Goal: Information Seeking & Learning: Learn about a topic

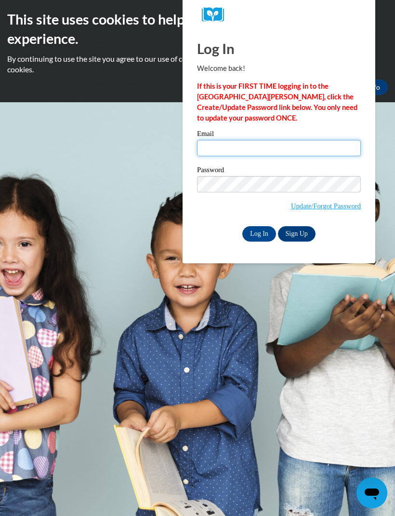
click at [286, 156] on input "Email" at bounding box center [279, 148] width 164 height 16
type input "eedmonson@cafi-ga.org"
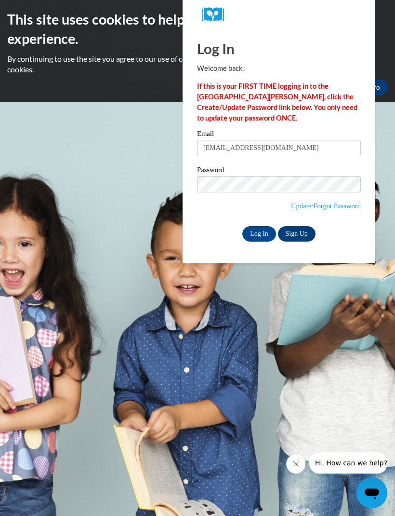
click at [262, 235] on input "Log In" at bounding box center [259, 233] width 34 height 15
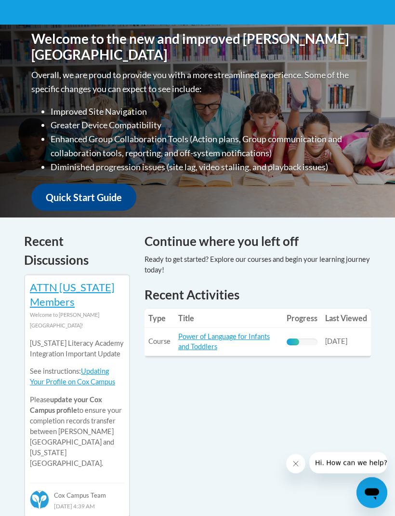
scroll to position [246, 0]
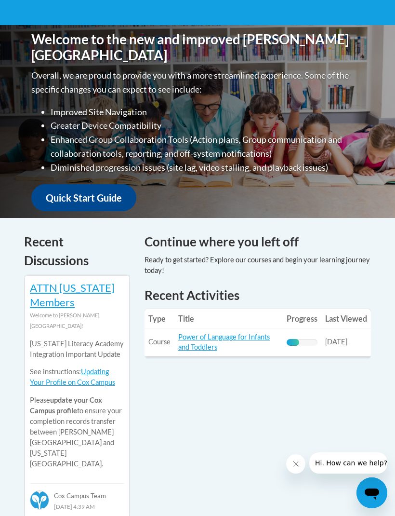
click at [234, 339] on link "Power of Language for Infants and Toddlers" at bounding box center [224, 342] width 92 height 18
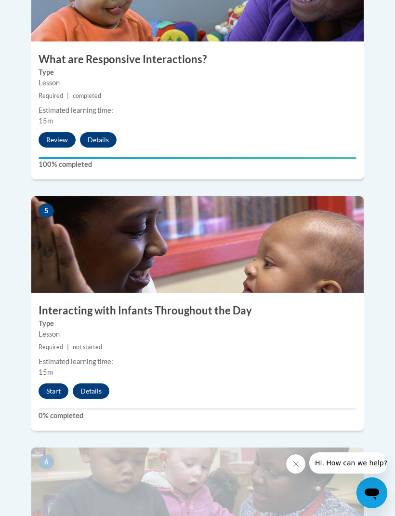
scroll to position [1191, 0]
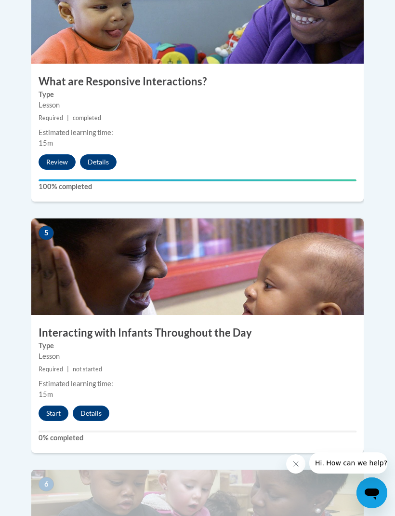
click at [56, 405] on button "Start" at bounding box center [54, 412] width 30 height 15
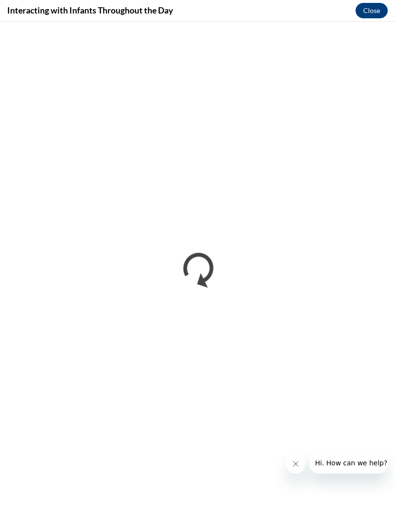
scroll to position [1021, 0]
click at [296, 462] on icon "Close message from company" at bounding box center [296, 464] width 8 height 8
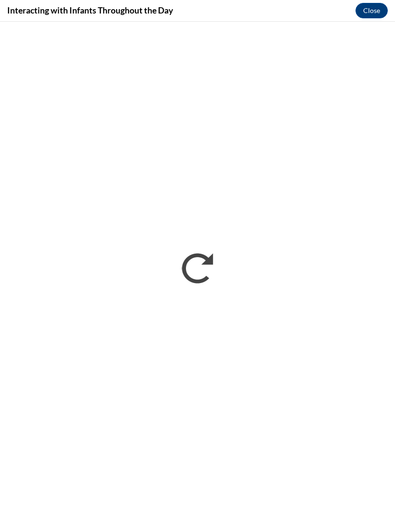
scroll to position [1282, 0]
click at [372, 11] on button "Close" at bounding box center [372, 10] width 32 height 15
click at [379, 17] on button "Close" at bounding box center [372, 10] width 32 height 15
click at [375, 10] on button "Close" at bounding box center [372, 10] width 32 height 15
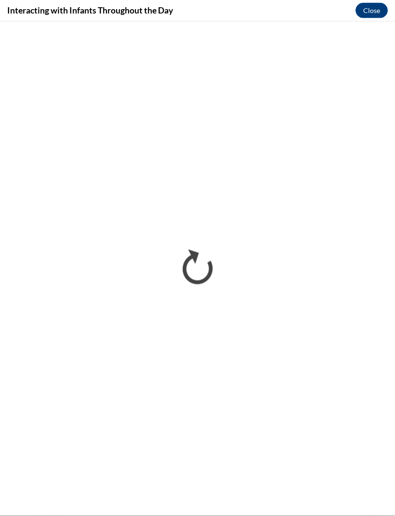
click at [373, 13] on button "Close" at bounding box center [372, 10] width 32 height 15
click at [377, 12] on button "Close" at bounding box center [372, 10] width 32 height 15
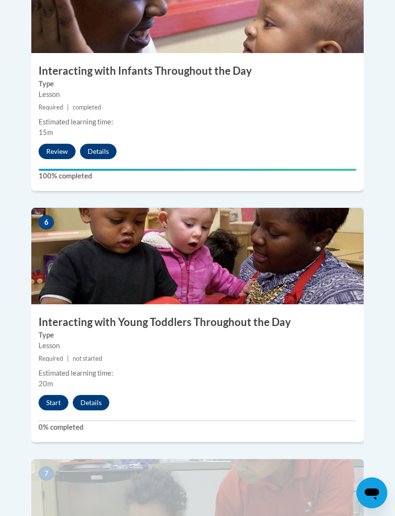
scroll to position [1445, 0]
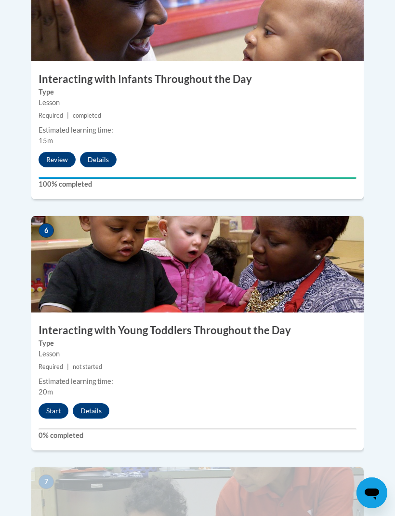
click at [52, 403] on button "Start" at bounding box center [54, 410] width 30 height 15
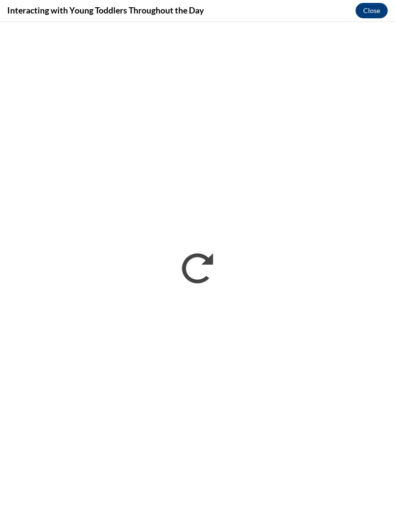
scroll to position [1444, 0]
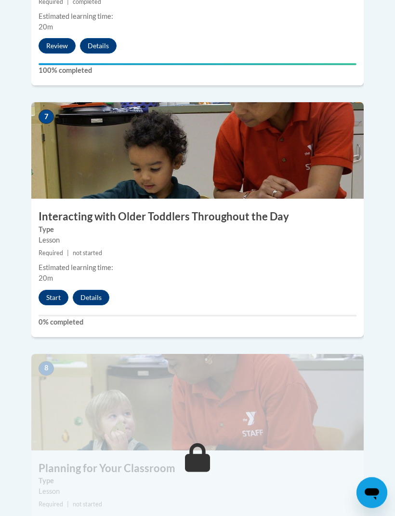
click at [48, 290] on button "Start" at bounding box center [54, 297] width 30 height 15
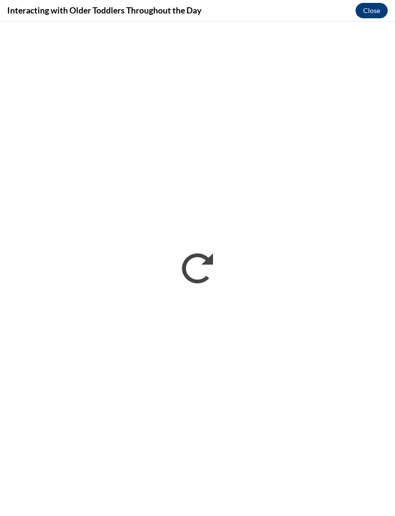
scroll to position [1809, 0]
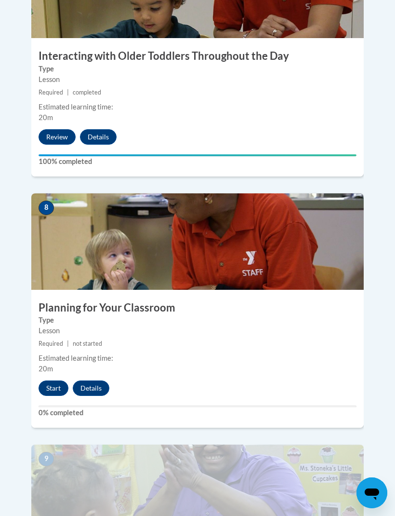
scroll to position [1968, 0]
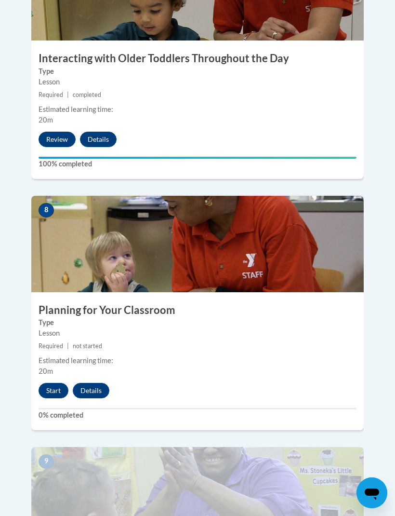
click at [51, 383] on button "Start" at bounding box center [54, 390] width 30 height 15
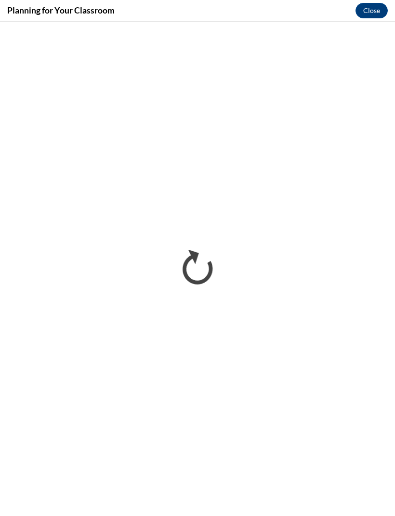
scroll to position [1967, 0]
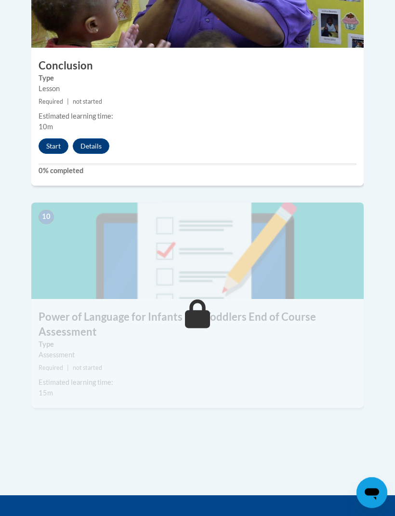
click at [53, 139] on button "Start" at bounding box center [54, 146] width 30 height 15
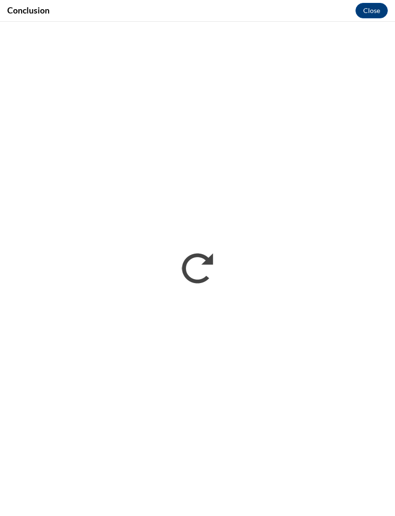
scroll to position [2463, 0]
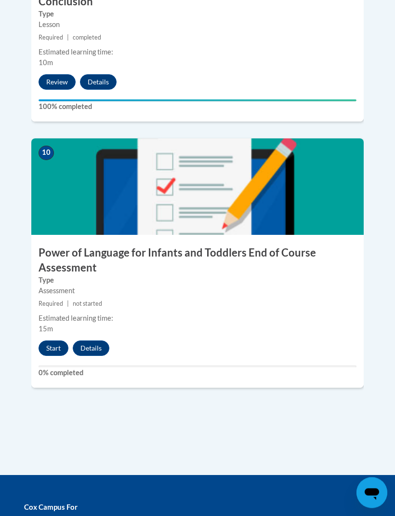
click at [50, 341] on button "Start" at bounding box center [54, 348] width 30 height 15
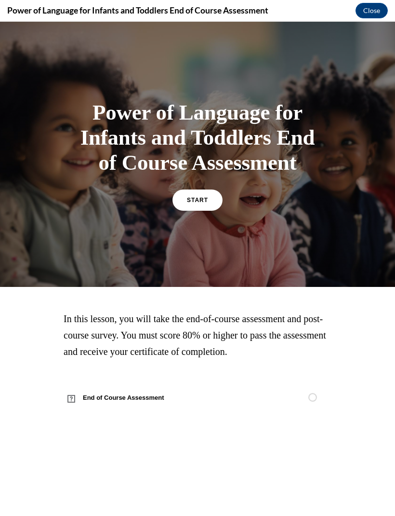
click at [198, 205] on link "START" at bounding box center [198, 199] width 50 height 21
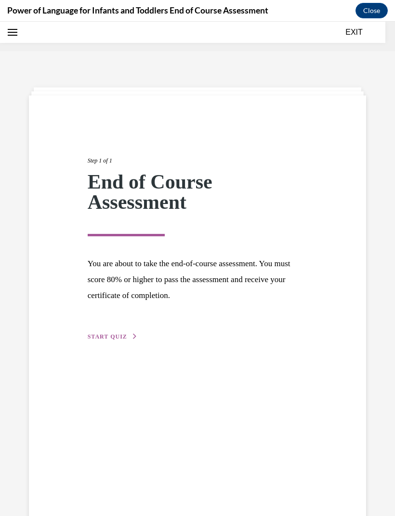
scroll to position [30, 0]
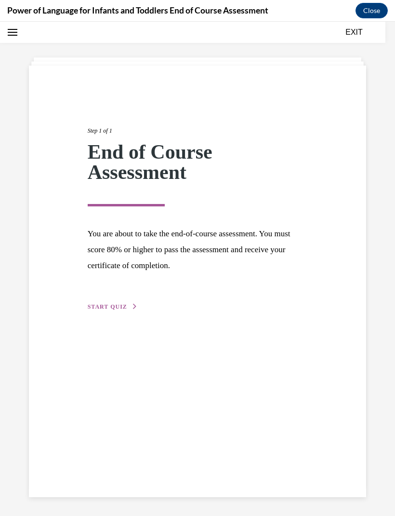
click at [103, 306] on span "START QUIZ" at bounding box center [108, 306] width 40 height 7
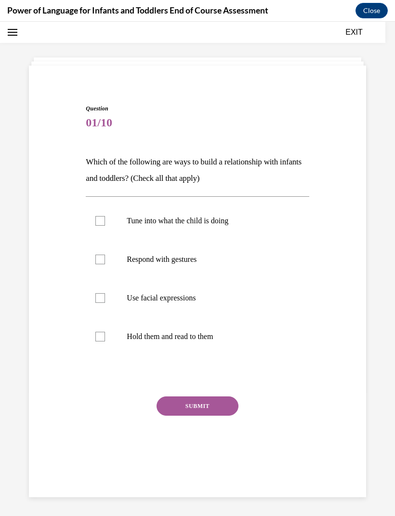
click at [102, 221] on div at bounding box center [100, 221] width 10 height 10
click at [102, 221] on input "Tune into what the child is doing" at bounding box center [100, 221] width 10 height 10
checkbox input "true"
click at [104, 257] on div at bounding box center [100, 260] width 10 height 10
click at [104, 257] on input "Respond with gestures" at bounding box center [100, 260] width 10 height 10
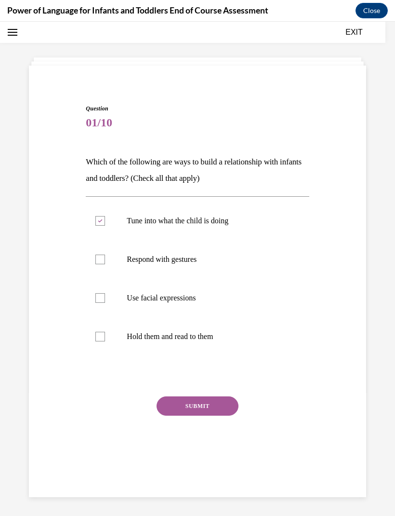
checkbox input "true"
click at [105, 300] on div at bounding box center [100, 298] width 10 height 10
click at [105, 300] on input "Use facial expressions" at bounding box center [100, 298] width 10 height 10
checkbox input "true"
click at [100, 340] on div at bounding box center [100, 337] width 10 height 10
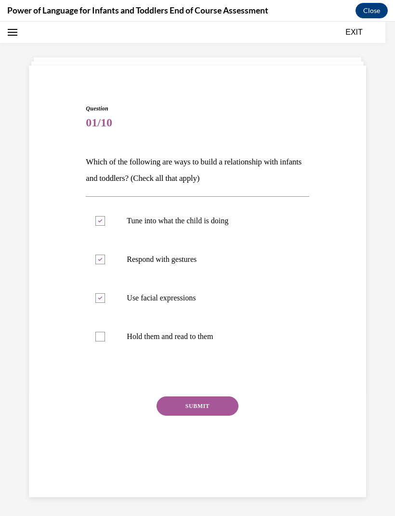
click at [100, 340] on input "Hold them and read to them" at bounding box center [100, 337] width 10 height 10
checkbox input "true"
click at [172, 401] on button "SUBMIT" at bounding box center [198, 405] width 82 height 19
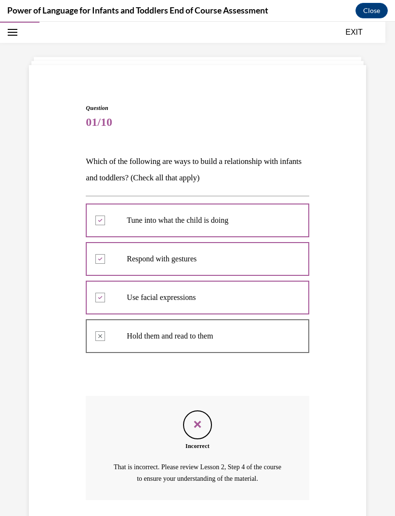
scroll to position [54, 0]
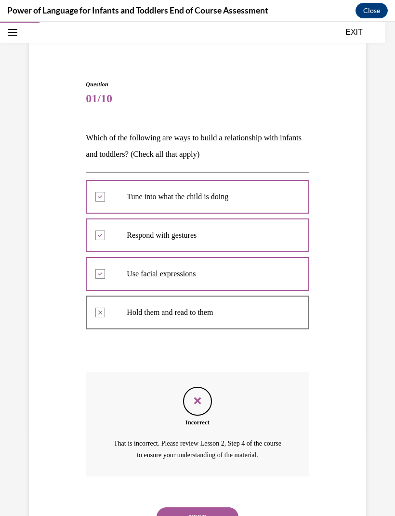
click at [186, 507] on button "NEXT" at bounding box center [198, 516] width 82 height 19
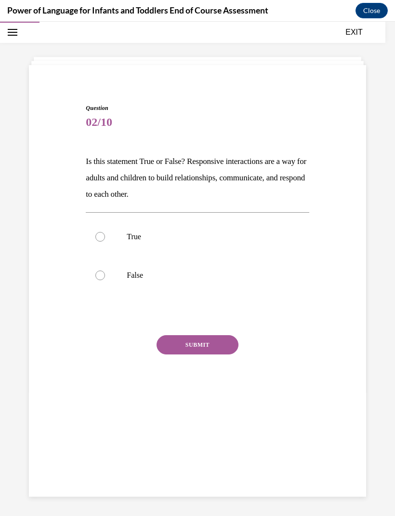
scroll to position [30, 0]
click at [103, 240] on div at bounding box center [100, 237] width 10 height 10
click at [103, 240] on input "True" at bounding box center [100, 237] width 10 height 10
radio input "true"
click at [171, 341] on button "SUBMIT" at bounding box center [198, 344] width 82 height 19
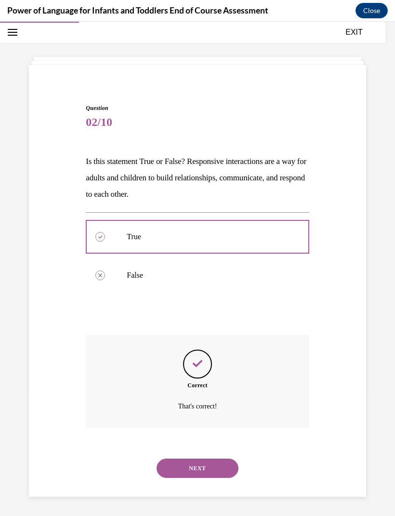
click at [169, 458] on button "NEXT" at bounding box center [198, 467] width 82 height 19
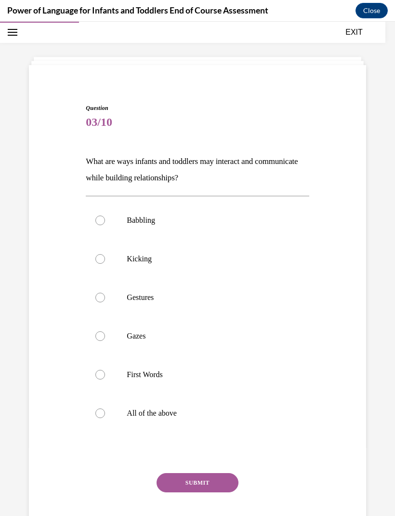
click at [98, 217] on div at bounding box center [100, 220] width 10 height 10
click at [98, 217] on input "Babbling" at bounding box center [100, 220] width 10 height 10
radio input "true"
click at [98, 296] on div at bounding box center [100, 298] width 10 height 10
click at [98, 296] on input "Gestures" at bounding box center [100, 298] width 10 height 10
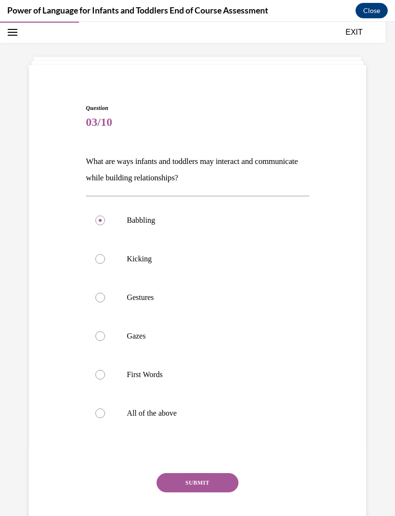
radio input "true"
click at [104, 409] on div at bounding box center [100, 413] width 10 height 10
click at [104, 409] on input "All of the above" at bounding box center [100, 413] width 10 height 10
radio input "true"
click at [187, 484] on button "SUBMIT" at bounding box center [198, 482] width 82 height 19
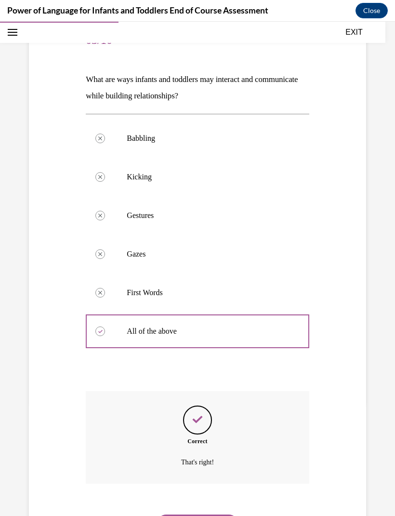
scroll to position [120, 0]
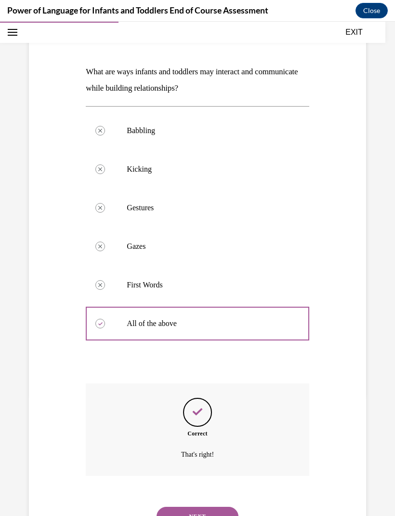
click at [168, 507] on button "NEXT" at bounding box center [198, 516] width 82 height 19
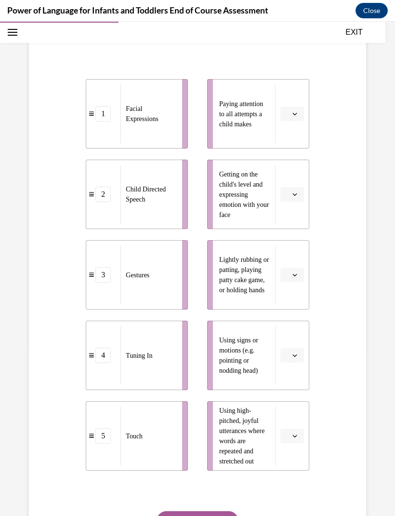
scroll to position [171, 0]
click at [290, 105] on li "Paying attention to all attempts a child makes" at bounding box center [258, 113] width 102 height 69
click at [293, 111] on icon "button" at bounding box center [295, 113] width 5 height 5
click at [287, 211] on span "4" at bounding box center [288, 213] width 3 height 8
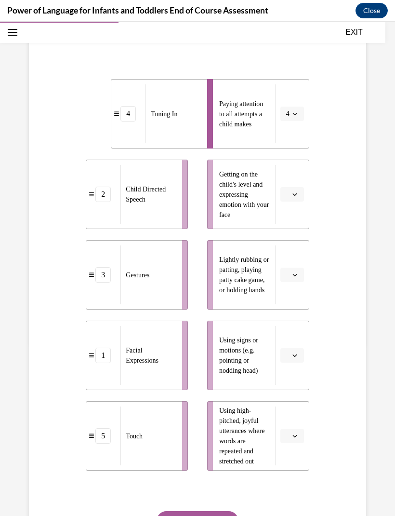
click at [296, 354] on icon "button" at bounding box center [295, 355] width 5 height 5
click at [287, 432] on span "3" at bounding box center [288, 435] width 3 height 8
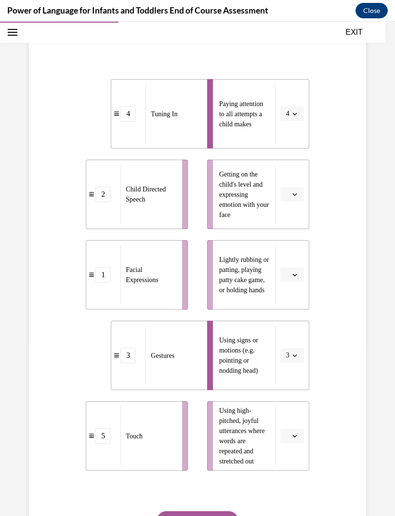
click at [291, 270] on button "button" at bounding box center [293, 275] width 24 height 14
click at [292, 393] on div "5" at bounding box center [291, 392] width 24 height 19
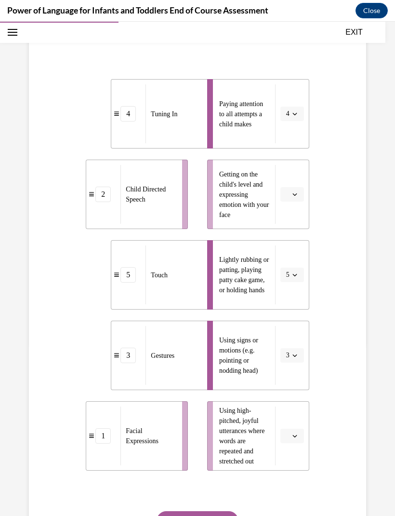
click at [292, 437] on span "button" at bounding box center [295, 435] width 7 height 7
click at [286, 355] on div "2" at bounding box center [291, 356] width 24 height 19
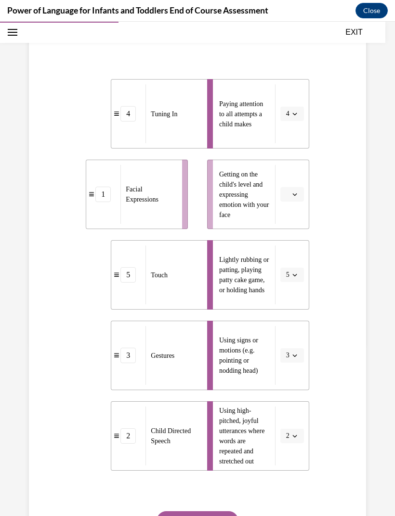
click at [288, 193] on span "Please select an option" at bounding box center [287, 194] width 3 height 10
click at [284, 232] on div "1" at bounding box center [291, 235] width 24 height 19
click at [181, 515] on button "SUBMIT" at bounding box center [198, 520] width 82 height 19
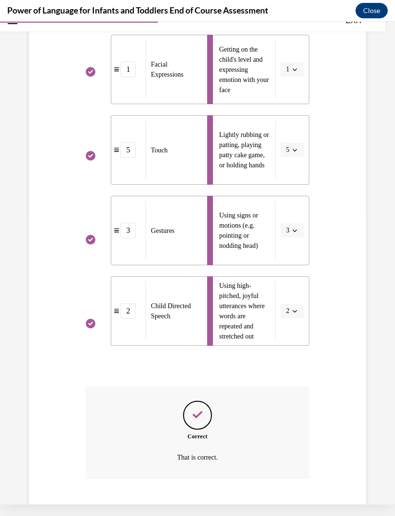
scroll to position [299, 0]
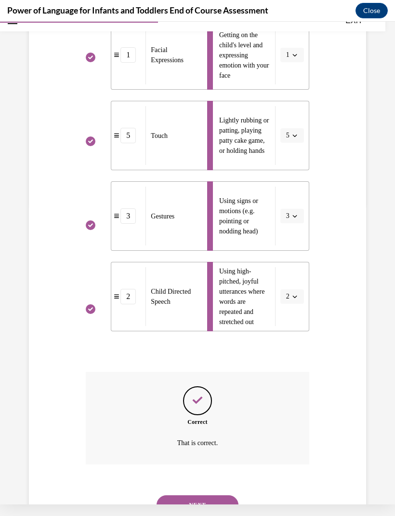
click at [195, 496] on button "NEXT" at bounding box center [198, 504] width 82 height 19
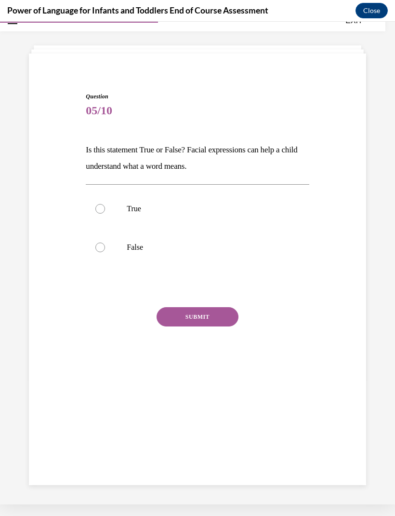
scroll to position [30, 0]
click at [94, 254] on label "False" at bounding box center [197, 247] width 223 height 39
click at [95, 252] on input "False" at bounding box center [100, 247] width 10 height 10
radio input "true"
click at [189, 323] on button "SUBMIT" at bounding box center [198, 316] width 82 height 19
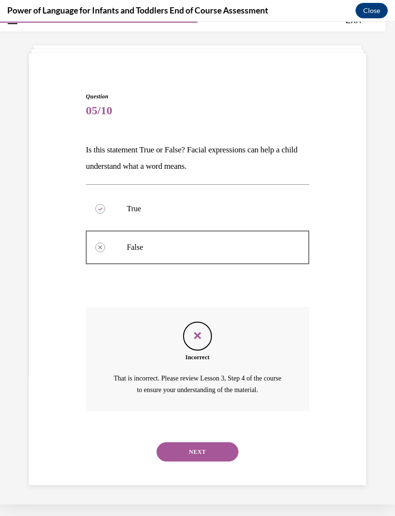
click at [193, 442] on button "NEXT" at bounding box center [198, 451] width 82 height 19
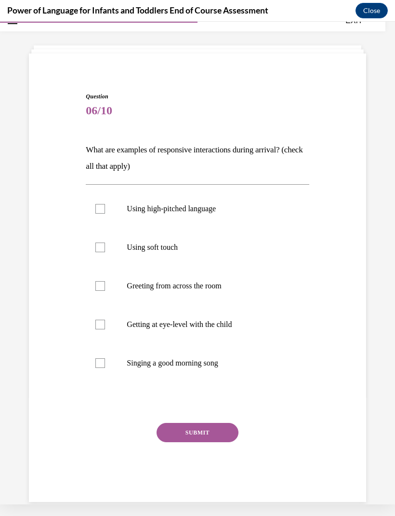
click at [108, 250] on label "Using soft touch" at bounding box center [197, 247] width 223 height 39
click at [105, 250] on input "Using soft touch" at bounding box center [100, 247] width 10 height 10
checkbox input "true"
click at [97, 328] on div at bounding box center [100, 325] width 10 height 10
click at [97, 328] on input "Getting at eye-level with the child" at bounding box center [100, 325] width 10 height 10
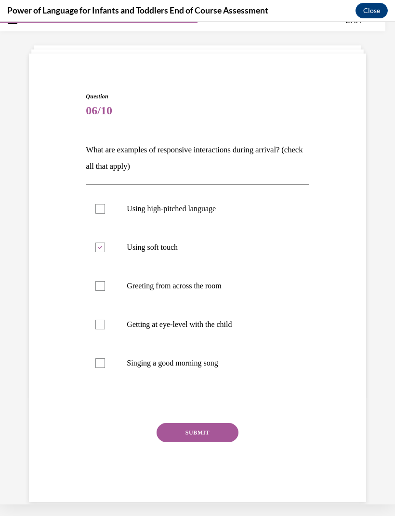
checkbox input "true"
click at [100, 357] on label "Singing a good morning song" at bounding box center [197, 363] width 223 height 39
click at [100, 358] on input "Singing a good morning song" at bounding box center [100, 363] width 10 height 10
checkbox input "true"
click at [175, 433] on button "SUBMIT" at bounding box center [198, 432] width 82 height 19
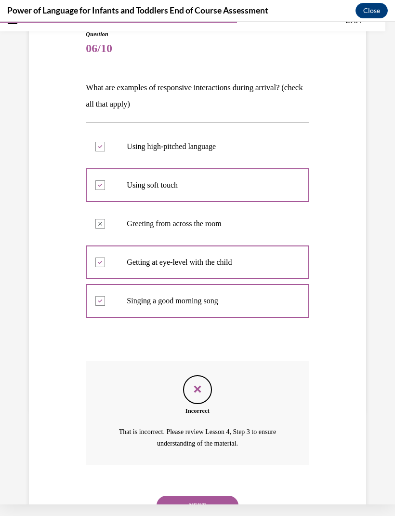
click at [180, 496] on button "NEXT" at bounding box center [198, 505] width 82 height 19
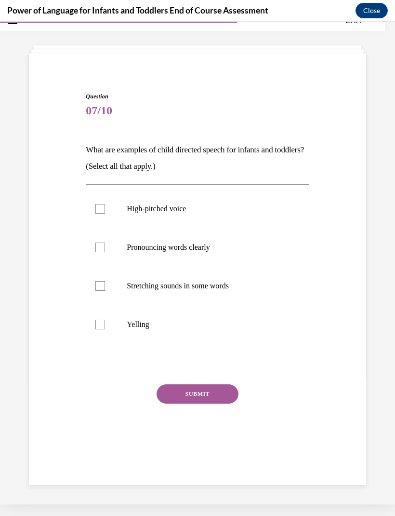
click at [104, 285] on div at bounding box center [100, 286] width 10 height 10
click at [104, 285] on input "Stretching sounds in some words" at bounding box center [100, 286] width 10 height 10
checkbox input "true"
click at [101, 244] on div at bounding box center [100, 247] width 10 height 10
click at [101, 244] on input "Pronouncing words clearly" at bounding box center [100, 247] width 10 height 10
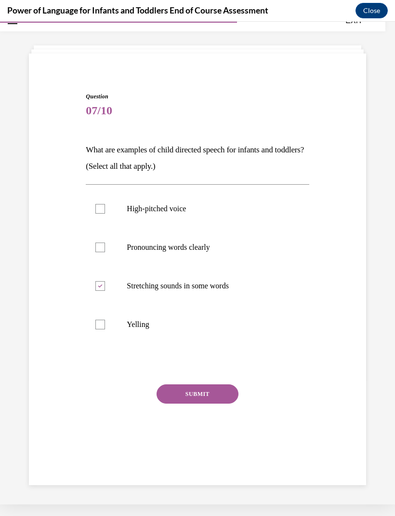
checkbox input "true"
click at [177, 394] on button "SUBMIT" at bounding box center [198, 393] width 82 height 19
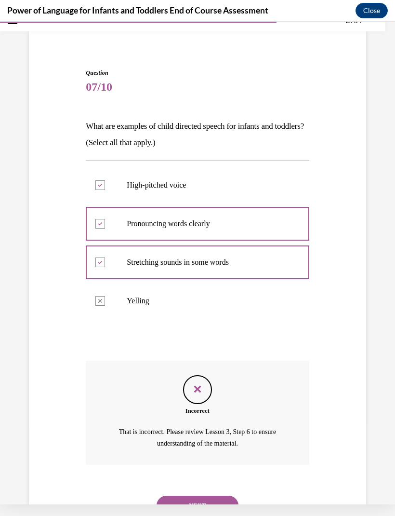
click at [180, 496] on button "NEXT" at bounding box center [198, 505] width 82 height 19
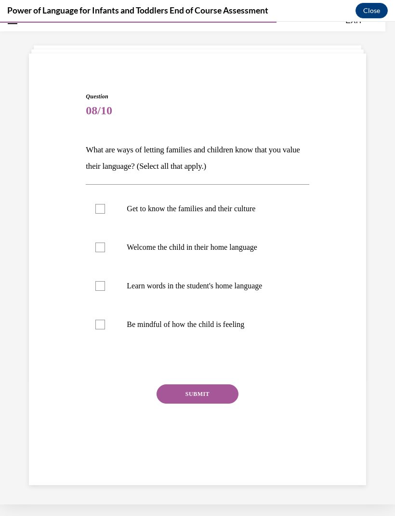
click at [98, 212] on div at bounding box center [100, 209] width 10 height 10
click at [98, 212] on input "Get to know the families and their culture" at bounding box center [100, 209] width 10 height 10
checkbox input "true"
click at [97, 291] on label "Learn words in the student's home language" at bounding box center [197, 286] width 223 height 39
click at [97, 291] on input "Learn words in the student's home language" at bounding box center [100, 286] width 10 height 10
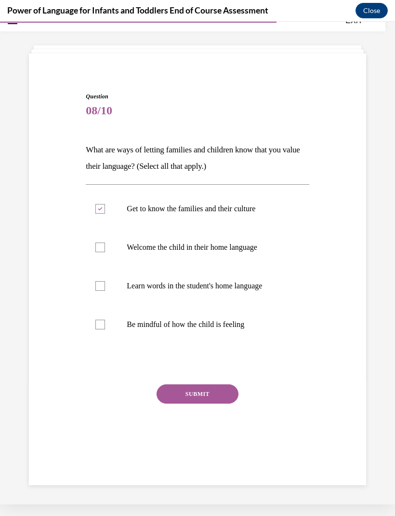
checkbox input "true"
click at [92, 239] on label "Welcome the child in their home language" at bounding box center [197, 247] width 223 height 39
click at [95, 242] on input "Welcome the child in their home language" at bounding box center [100, 247] width 10 height 10
checkbox input "true"
click at [182, 393] on button "SUBMIT" at bounding box center [198, 393] width 82 height 19
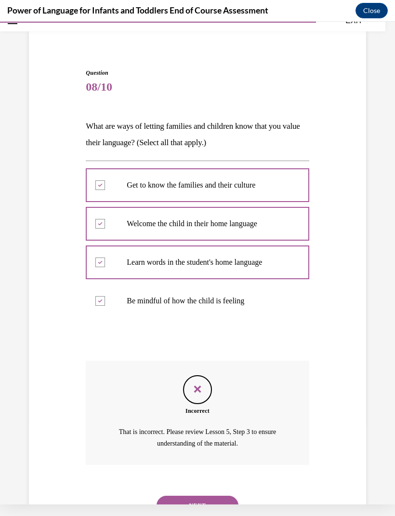
click at [208, 496] on button "NEXT" at bounding box center [198, 505] width 82 height 19
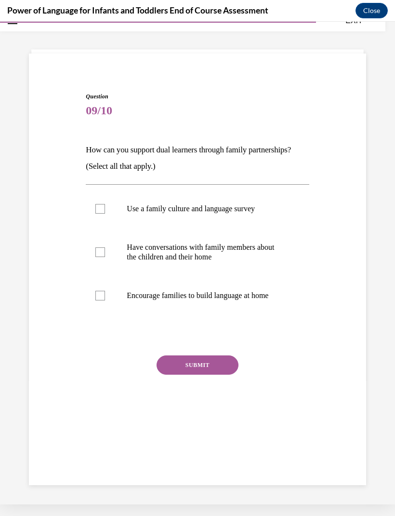
click at [102, 295] on div at bounding box center [100, 296] width 10 height 10
click at [102, 295] on input "Encourage families to build language at home" at bounding box center [100, 296] width 10 height 10
checkbox input "true"
click at [100, 249] on div at bounding box center [100, 252] width 10 height 10
click at [100, 249] on input "Have conversations with family members about the children and their home" at bounding box center [100, 252] width 10 height 10
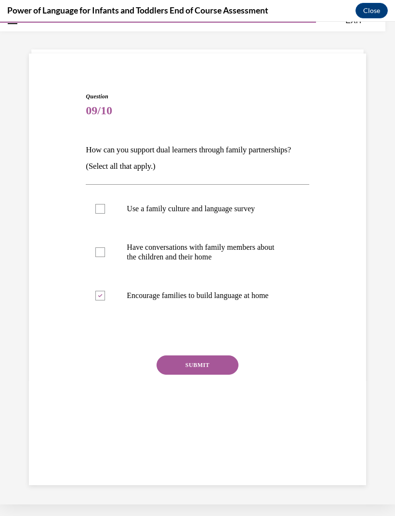
checkbox input "true"
click at [98, 206] on div at bounding box center [100, 209] width 10 height 10
click at [98, 206] on input "Use a family culture and language survey" at bounding box center [100, 209] width 10 height 10
checkbox input "true"
click at [185, 368] on button "SUBMIT" at bounding box center [198, 364] width 82 height 19
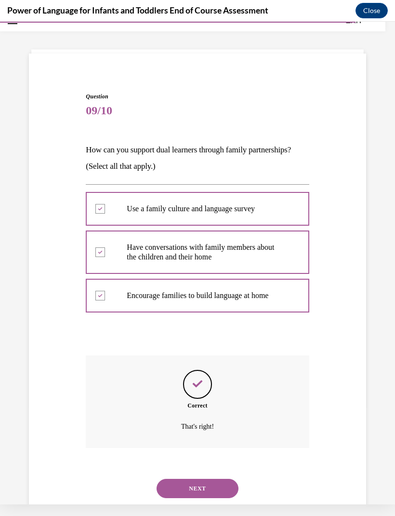
click at [187, 479] on button "NEXT" at bounding box center [198, 488] width 82 height 19
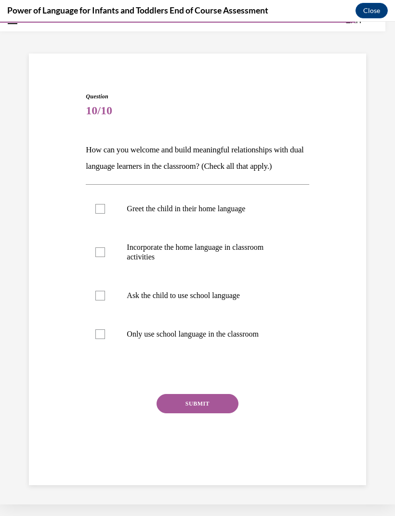
click at [105, 246] on label "Incorporate the home language in classroom activities" at bounding box center [197, 252] width 223 height 48
click at [105, 247] on input "Incorporate the home language in classroom activities" at bounding box center [100, 252] width 10 height 10
checkbox input "true"
click at [186, 395] on button "SUBMIT" at bounding box center [198, 403] width 82 height 19
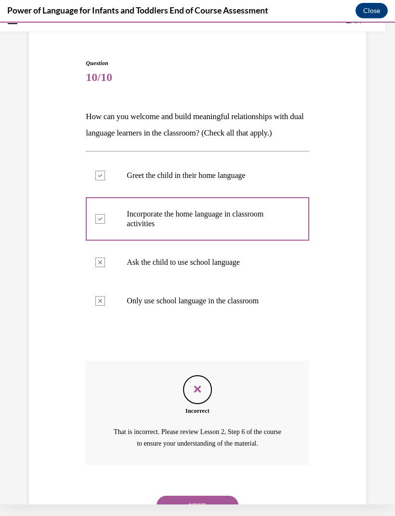
click at [180, 498] on button "NEXT" at bounding box center [198, 505] width 82 height 19
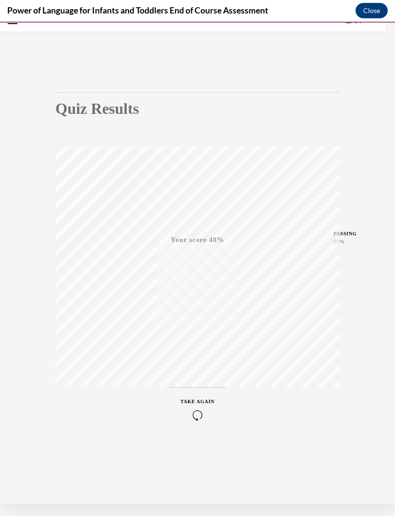
click at [200, 414] on icon "button" at bounding box center [198, 415] width 34 height 11
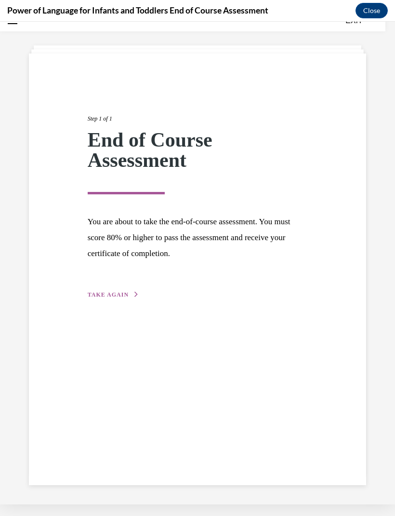
click at [100, 291] on span "TAKE AGAIN" at bounding box center [108, 294] width 41 height 7
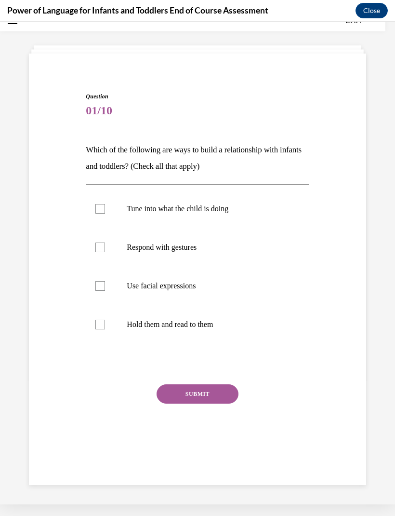
click at [100, 204] on div at bounding box center [100, 209] width 10 height 10
click at [100, 204] on input "Tune into what the child is doing" at bounding box center [100, 209] width 10 height 10
checkbox input "true"
click at [103, 239] on label "Respond with gestures" at bounding box center [197, 247] width 223 height 39
click at [103, 242] on input "Respond with gestures" at bounding box center [100, 247] width 10 height 10
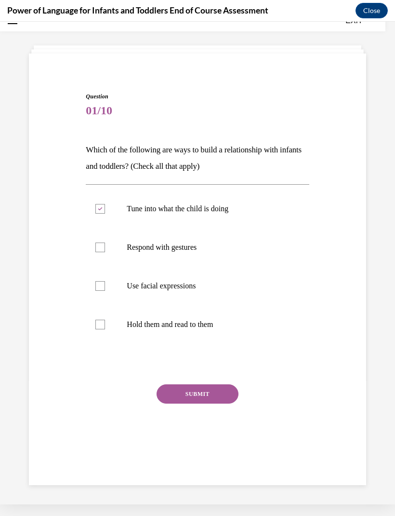
checkbox input "true"
click at [104, 285] on div at bounding box center [100, 286] width 10 height 10
click at [104, 285] on input "Use facial expressions" at bounding box center [100, 286] width 10 height 10
checkbox input "true"
click at [101, 325] on div at bounding box center [100, 325] width 10 height 10
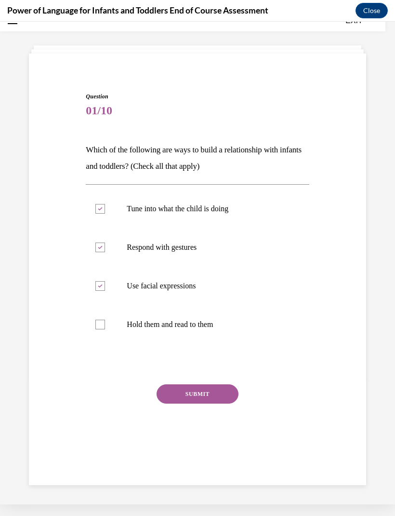
click at [101, 325] on input "Hold them and read to them" at bounding box center [100, 325] width 10 height 10
checkbox input "true"
click at [212, 403] on button "SUBMIT" at bounding box center [198, 393] width 82 height 19
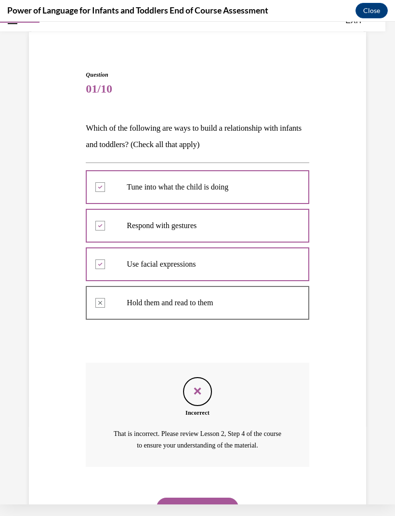
scroll to position [54, 0]
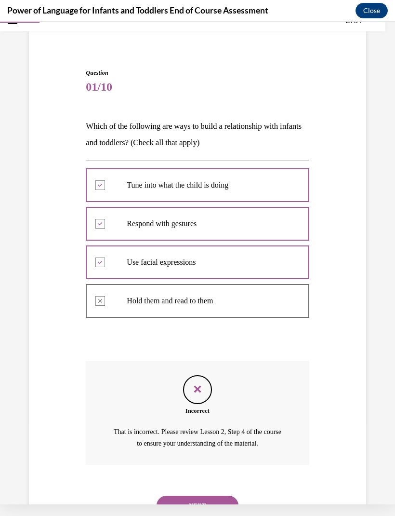
click at [199, 496] on button "NEXT" at bounding box center [198, 505] width 82 height 19
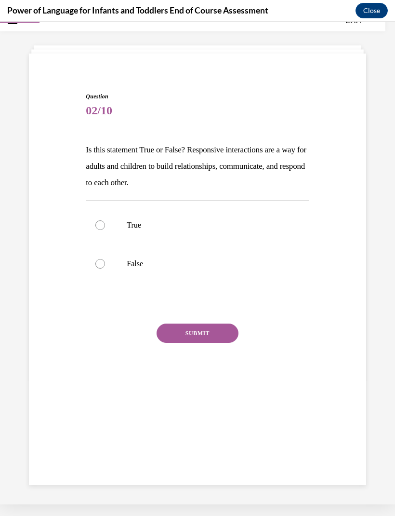
scroll to position [30, 0]
click at [94, 217] on label "True" at bounding box center [197, 225] width 223 height 39
click at [95, 220] on input "True" at bounding box center [100, 225] width 10 height 10
radio input "true"
click at [175, 341] on button "SUBMIT" at bounding box center [198, 332] width 82 height 19
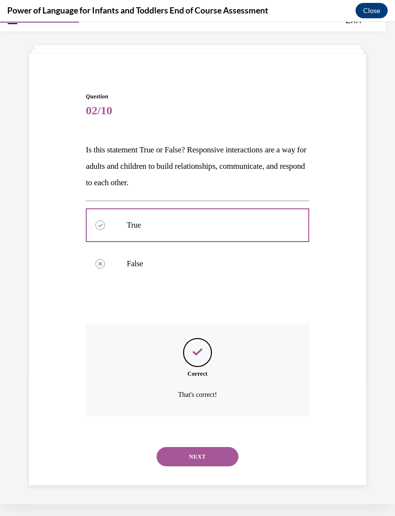
click at [175, 449] on button "NEXT" at bounding box center [198, 456] width 82 height 19
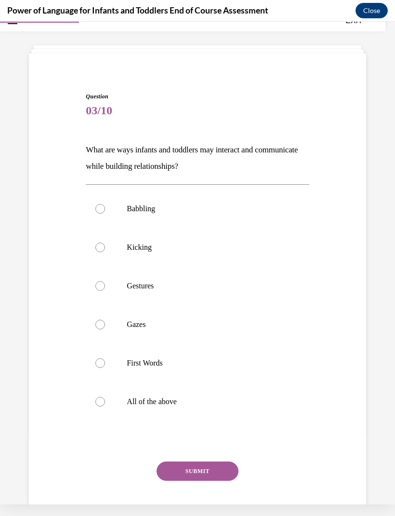
click at [104, 410] on label "All of the above" at bounding box center [197, 401] width 223 height 39
click at [104, 406] on input "All of the above" at bounding box center [100, 402] width 10 height 10
radio input "true"
click at [175, 473] on button "SUBMIT" at bounding box center [198, 470] width 82 height 19
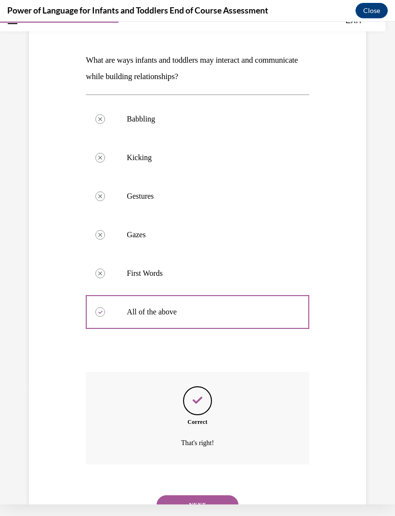
click at [177, 495] on button "NEXT" at bounding box center [198, 504] width 82 height 19
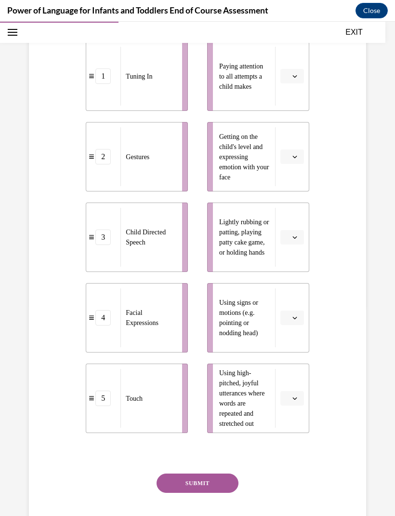
scroll to position [209, 0]
click at [296, 233] on button "button" at bounding box center [293, 237] width 24 height 14
click at [290, 355] on span "5" at bounding box center [288, 355] width 3 height 8
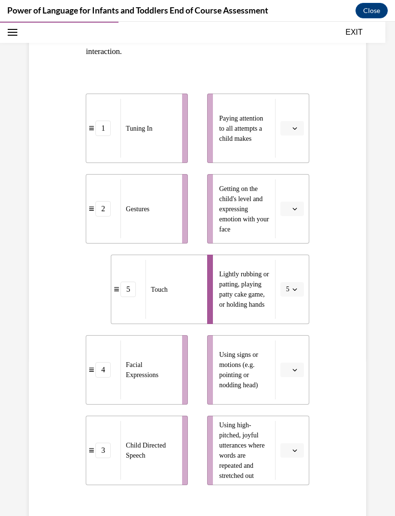
scroll to position [157, 0]
click at [297, 126] on span "button" at bounding box center [295, 128] width 7 height 7
click at [296, 164] on div "1" at bounding box center [291, 169] width 24 height 19
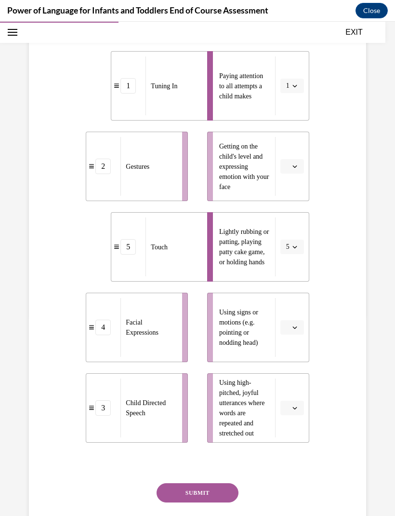
scroll to position [199, 0]
click at [299, 165] on button "button" at bounding box center [293, 166] width 24 height 14
click at [297, 242] on div "3" at bounding box center [291, 245] width 24 height 19
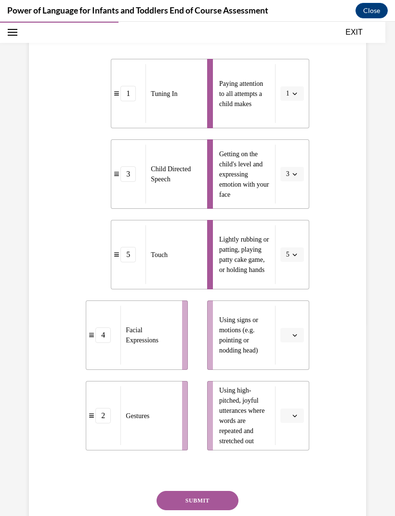
scroll to position [191, 0]
click at [294, 169] on button "3" at bounding box center [293, 174] width 24 height 14
click at [294, 272] on div "4" at bounding box center [289, 272] width 24 height 19
click at [297, 413] on icon "button" at bounding box center [295, 415] width 5 height 5
click at [297, 488] on div "3" at bounding box center [291, 494] width 24 height 19
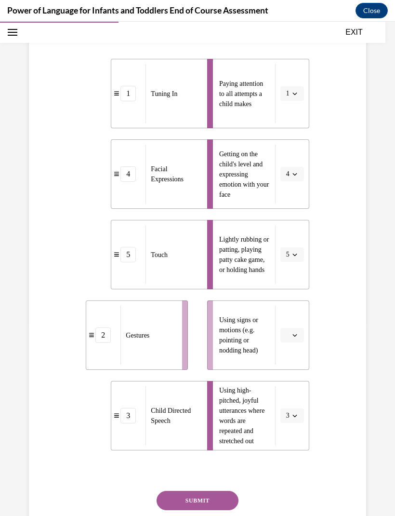
click at [296, 332] on span "button" at bounding box center [295, 335] width 7 height 7
click at [298, 390] on div "2" at bounding box center [291, 395] width 24 height 19
click at [214, 503] on button "SUBMIT" at bounding box center [198, 500] width 82 height 19
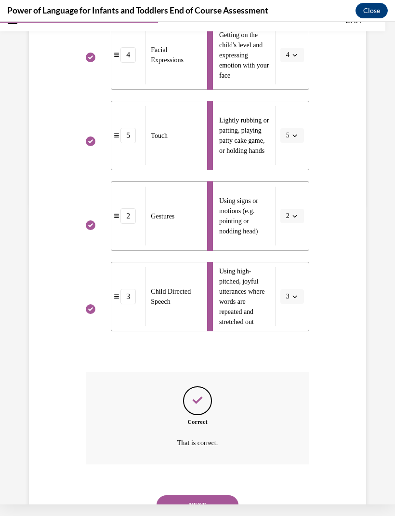
click at [219, 495] on button "NEXT" at bounding box center [198, 504] width 82 height 19
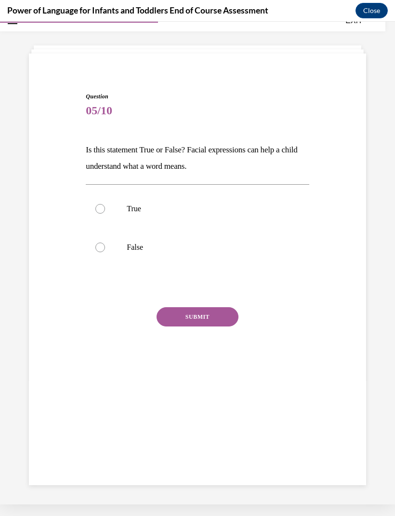
scroll to position [30, 0]
click at [142, 206] on p "True" at bounding box center [206, 209] width 158 height 10
click at [105, 206] on input "True" at bounding box center [100, 209] width 10 height 10
radio input "true"
click at [213, 320] on button "SUBMIT" at bounding box center [198, 316] width 82 height 19
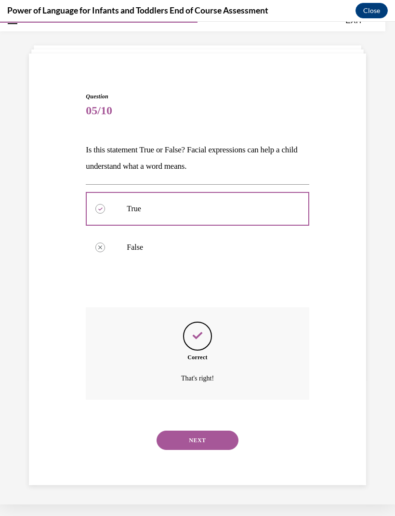
click at [218, 431] on button "NEXT" at bounding box center [198, 440] width 82 height 19
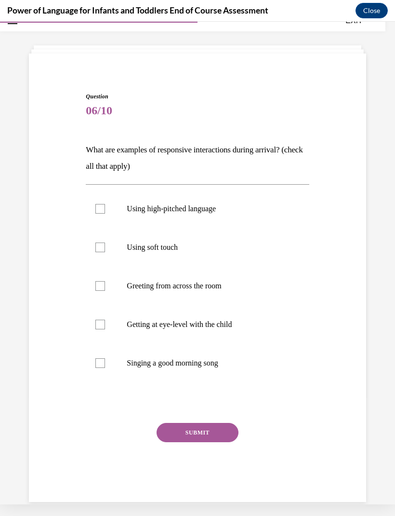
click at [103, 246] on div at bounding box center [100, 247] width 10 height 10
click at [103, 246] on input "Using soft touch" at bounding box center [100, 247] width 10 height 10
checkbox input "true"
click at [99, 324] on div at bounding box center [100, 325] width 10 height 10
click at [99, 324] on input "Getting at eye-level with the child" at bounding box center [100, 325] width 10 height 10
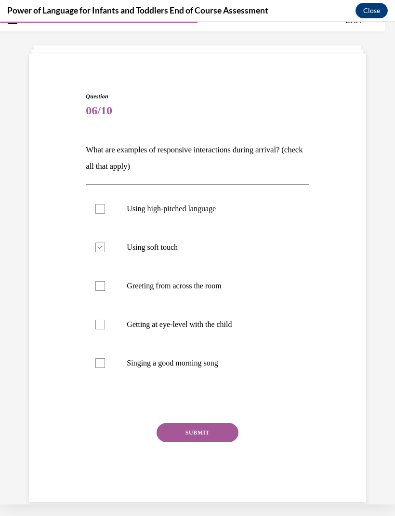
checkbox input "true"
click at [96, 356] on label "Singing a good morning song" at bounding box center [197, 363] width 223 height 39
click at [96, 358] on input "Singing a good morning song" at bounding box center [100, 363] width 10 height 10
checkbox input "true"
click at [177, 436] on button "SUBMIT" at bounding box center [198, 432] width 82 height 19
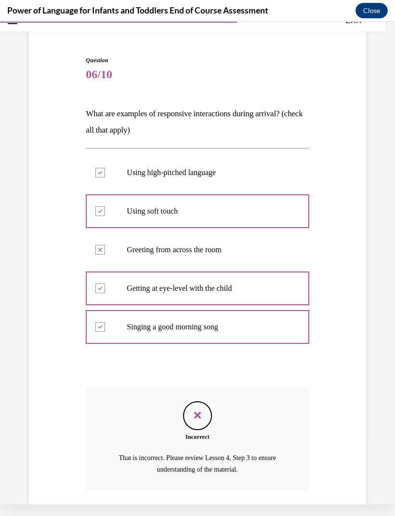
scroll to position [93, 0]
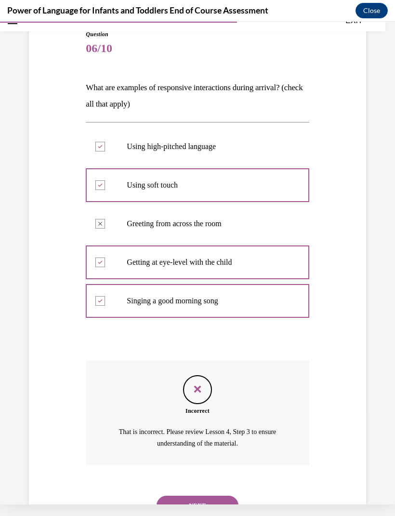
click at [180, 496] on button "NEXT" at bounding box center [198, 505] width 82 height 19
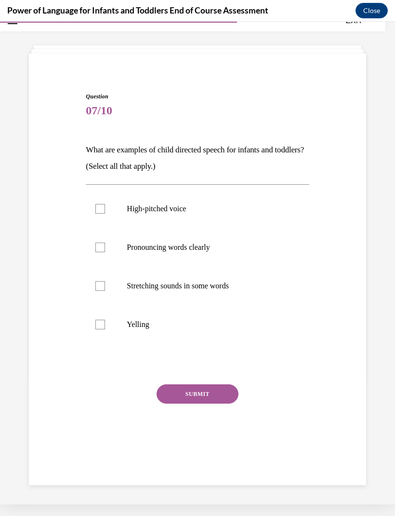
scroll to position [30, 0]
click at [103, 246] on div at bounding box center [100, 247] width 10 height 10
click at [103, 246] on input "Pronouncing words clearly" at bounding box center [100, 247] width 10 height 10
checkbox input "true"
click at [99, 284] on div at bounding box center [100, 286] width 10 height 10
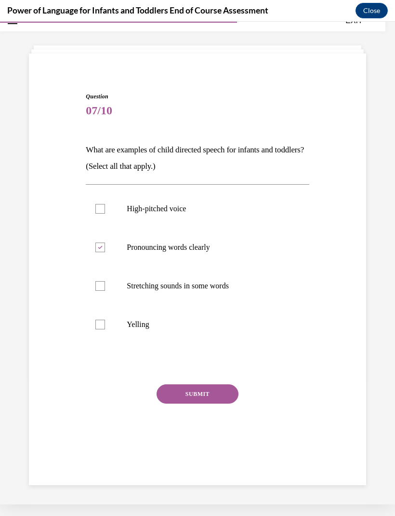
click at [99, 284] on input "Stretching sounds in some words" at bounding box center [100, 286] width 10 height 10
checkbox input "true"
click at [185, 399] on button "SUBMIT" at bounding box center [198, 393] width 82 height 19
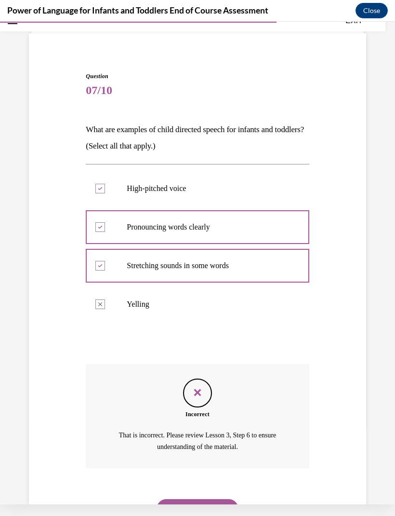
scroll to position [54, 0]
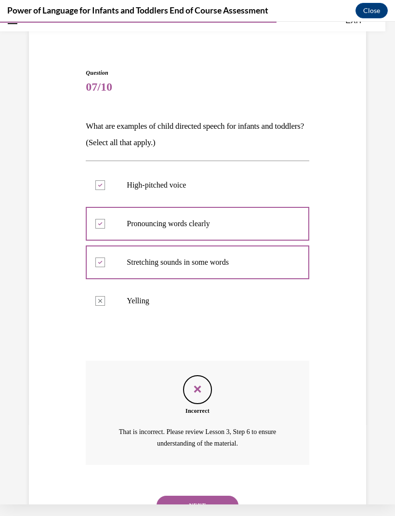
click at [177, 496] on button "NEXT" at bounding box center [198, 505] width 82 height 19
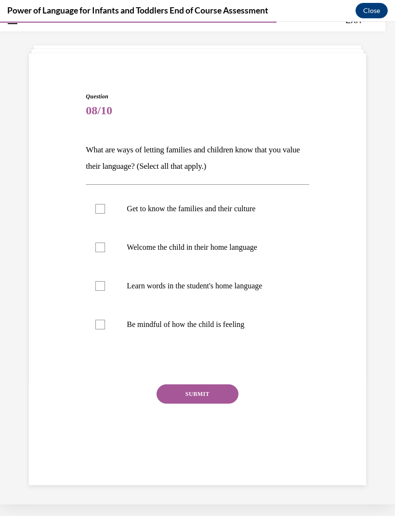
scroll to position [30, 0]
click at [100, 202] on label "Get to know the families and their culture" at bounding box center [197, 208] width 223 height 39
click at [100, 204] on input "Get to know the families and their culture" at bounding box center [100, 209] width 10 height 10
checkbox input "true"
click at [98, 287] on div at bounding box center [100, 286] width 10 height 10
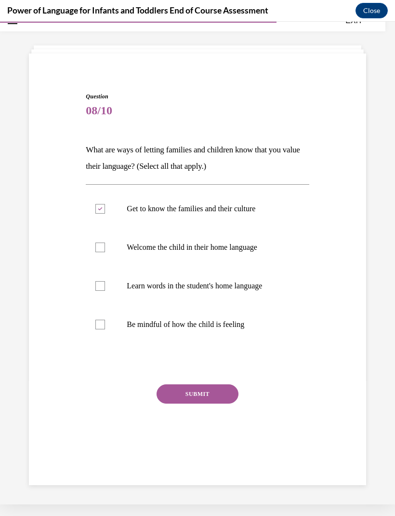
click at [98, 287] on input "Learn words in the student's home language" at bounding box center [100, 286] width 10 height 10
checkbox input "true"
click at [168, 391] on button "SUBMIT" at bounding box center [198, 393] width 82 height 19
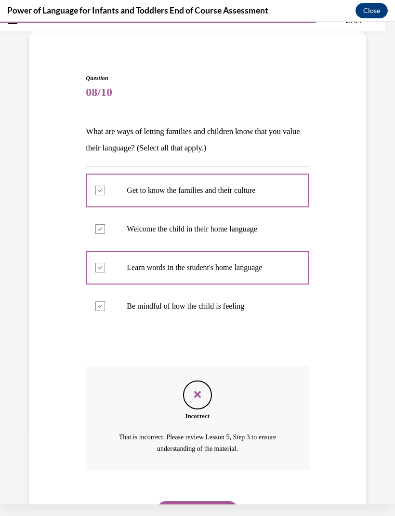
scroll to position [54, 0]
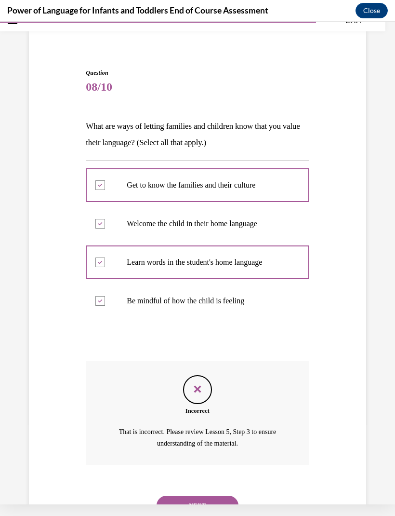
click at [189, 496] on button "NEXT" at bounding box center [198, 505] width 82 height 19
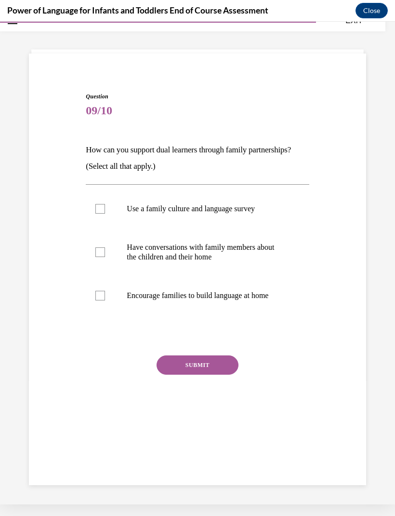
scroll to position [30, 0]
click at [104, 200] on label "Use a family culture and language survey" at bounding box center [197, 208] width 223 height 39
click at [104, 204] on input "Use a family culture and language survey" at bounding box center [100, 209] width 10 height 10
checkbox input "true"
click at [101, 254] on div at bounding box center [100, 252] width 10 height 10
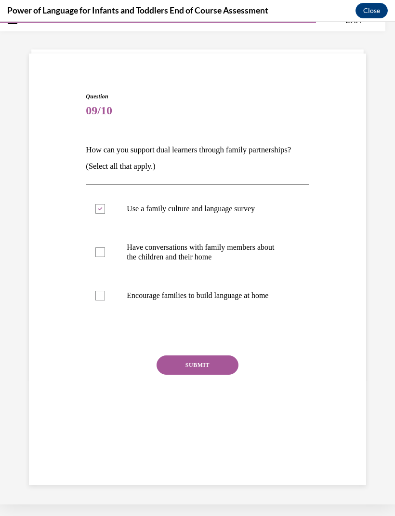
click at [101, 254] on input "Have conversations with family members about the children and their home" at bounding box center [100, 252] width 10 height 10
checkbox input "true"
click at [94, 288] on label "Encourage families to build language at home" at bounding box center [197, 295] width 223 height 39
click at [95, 291] on input "Encourage families to build language at home" at bounding box center [100, 296] width 10 height 10
checkbox input "true"
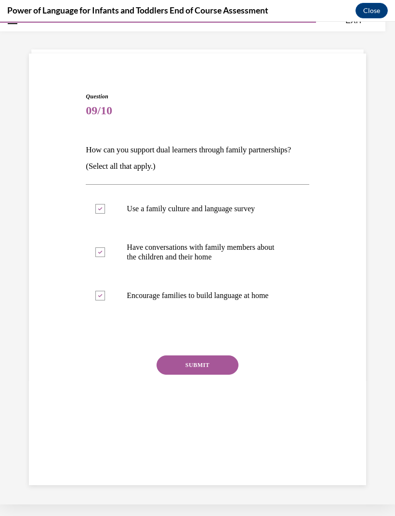
click at [184, 369] on button "SUBMIT" at bounding box center [198, 364] width 82 height 19
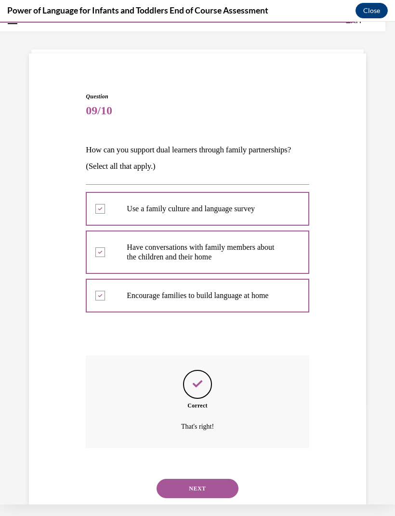
click at [175, 479] on button "NEXT" at bounding box center [198, 488] width 82 height 19
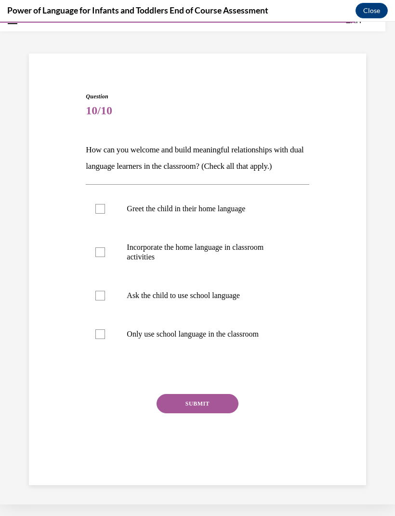
click at [99, 203] on label "Greet the child in their home language" at bounding box center [197, 208] width 223 height 39
click at [99, 204] on input "Greet the child in their home language" at bounding box center [100, 209] width 10 height 10
click at [98, 207] on div at bounding box center [100, 209] width 10 height 10
click at [98, 207] on input "Greet the child in their home language" at bounding box center [100, 209] width 10 height 10
checkbox input "false"
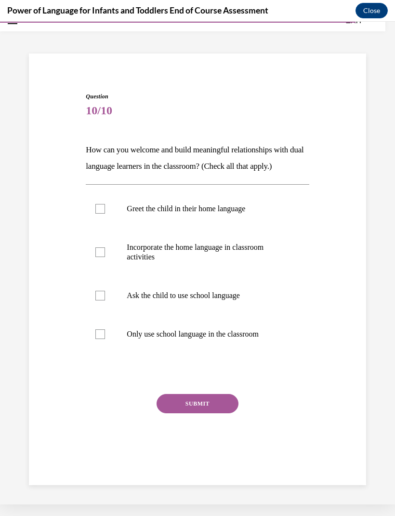
click at [98, 249] on div at bounding box center [100, 252] width 10 height 10
click at [98, 249] on input "Incorporate the home language in classroom activities" at bounding box center [100, 252] width 10 height 10
checkbox input "true"
click at [96, 209] on div at bounding box center [100, 209] width 10 height 10
click at [96, 209] on input "Greet the child in their home language" at bounding box center [100, 209] width 10 height 10
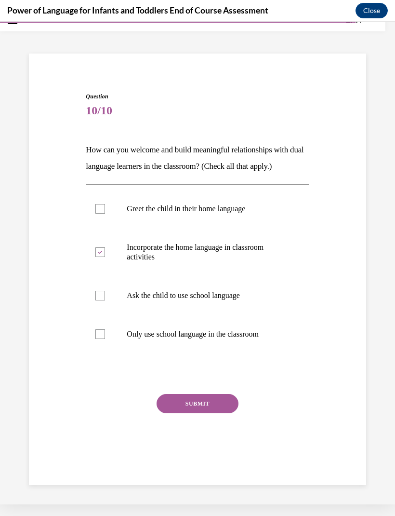
checkbox input "true"
click at [189, 402] on button "SUBMIT" at bounding box center [198, 403] width 82 height 19
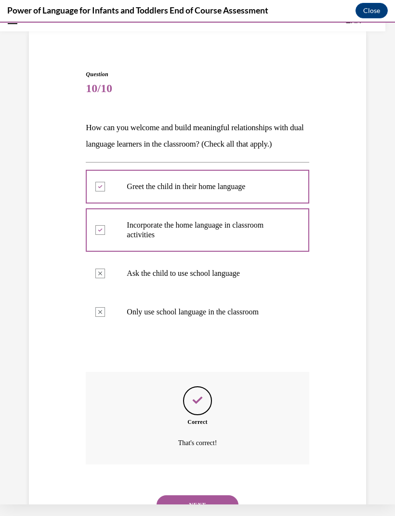
click at [177, 495] on button "NEXT" at bounding box center [198, 504] width 82 height 19
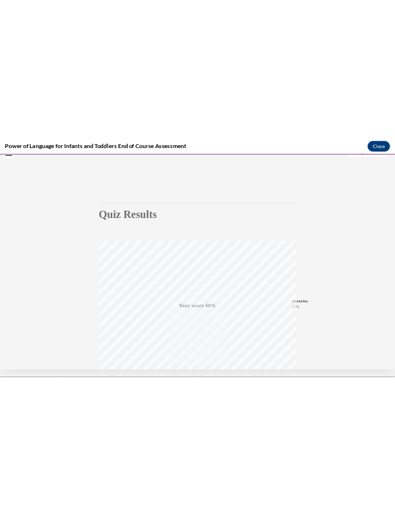
scroll to position [2528, 0]
